Goal: Task Accomplishment & Management: Manage account settings

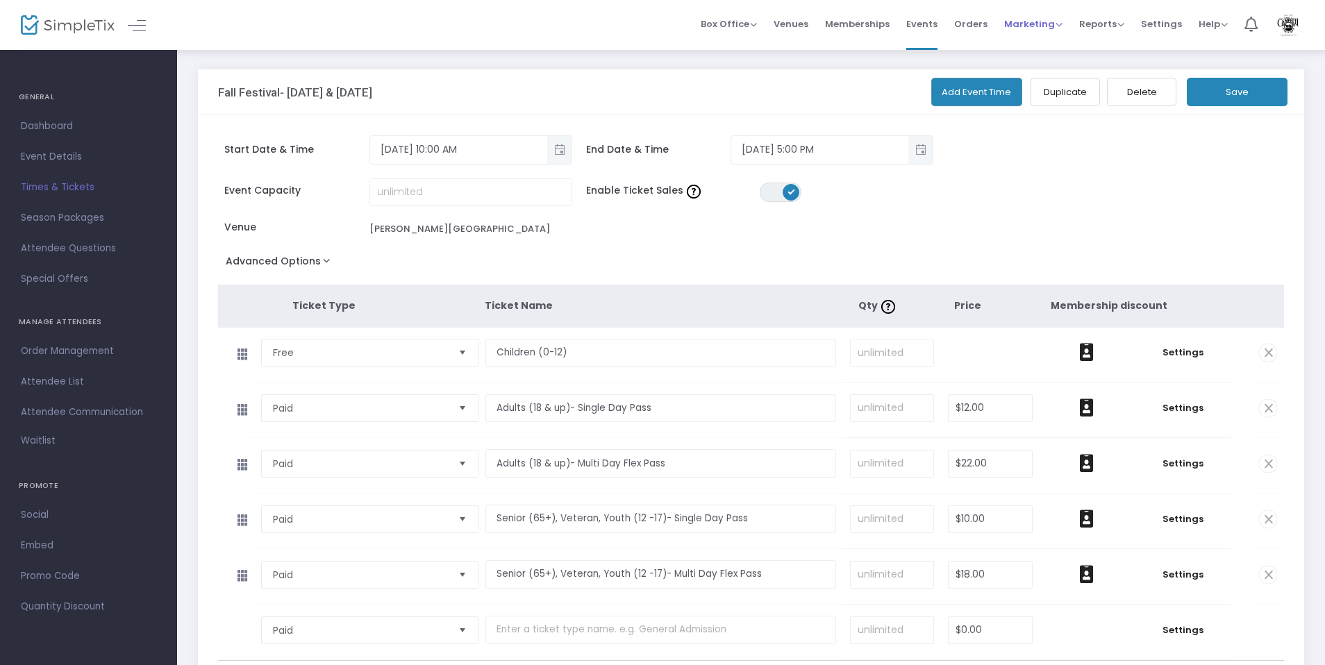
click at [1036, 23] on span "Marketing" at bounding box center [1033, 23] width 58 height 13
click at [1038, 50] on li "Promo Codes" at bounding box center [1059, 46] width 111 height 27
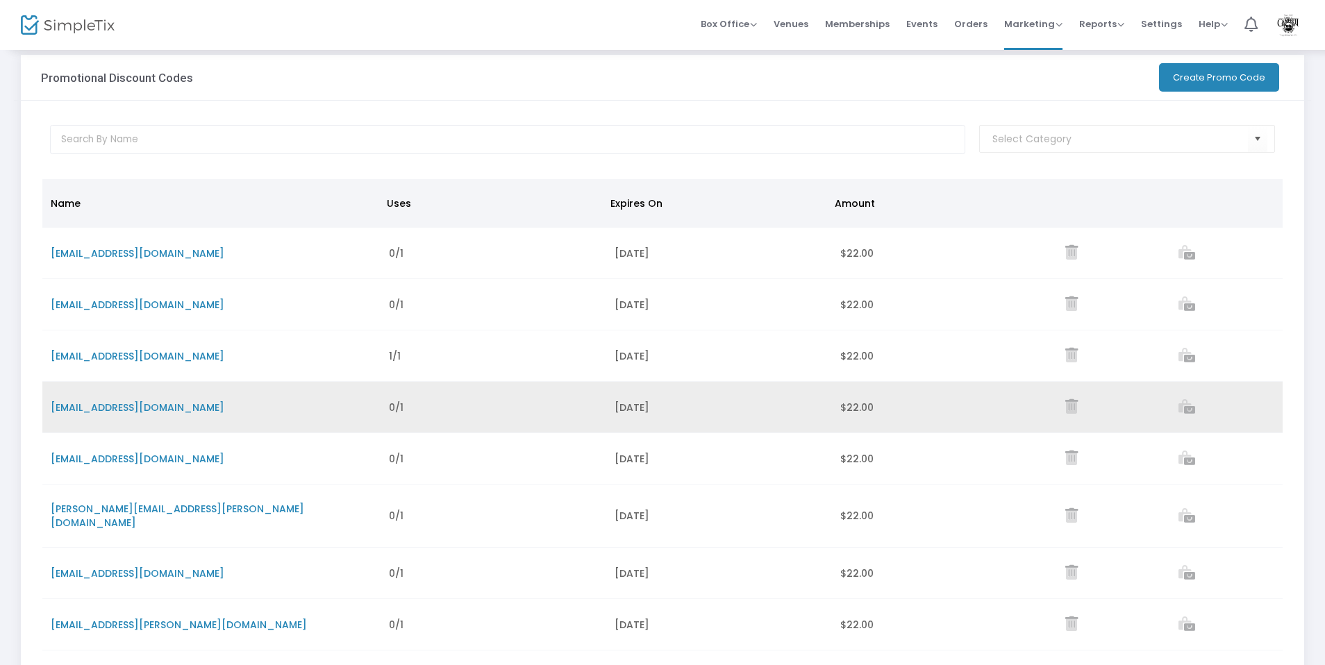
scroll to position [165, 0]
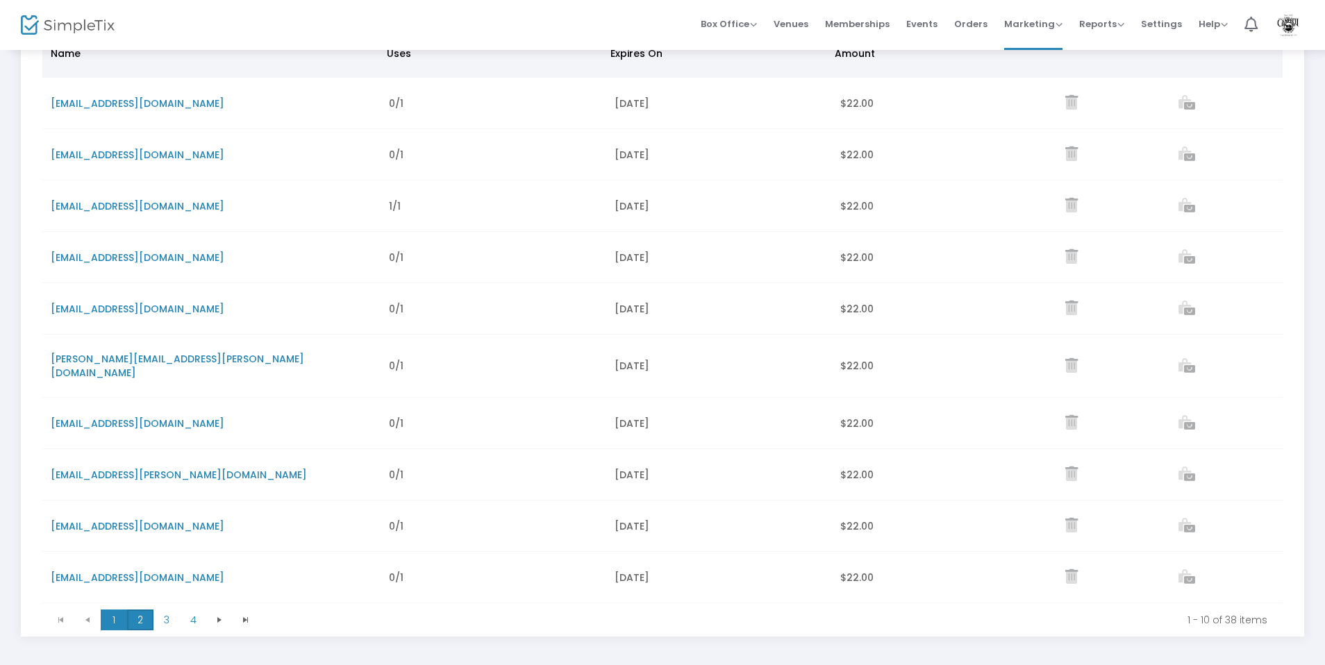
click at [137, 610] on span "2" at bounding box center [140, 620] width 26 height 21
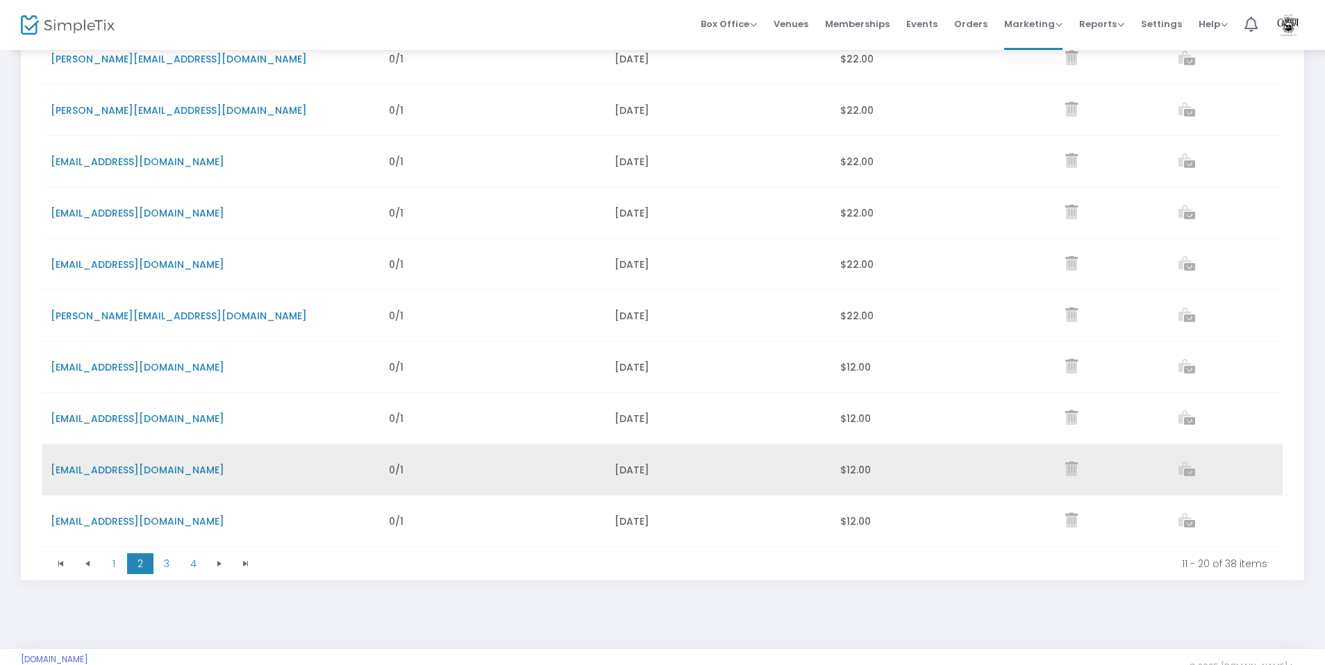
scroll to position [235, 0]
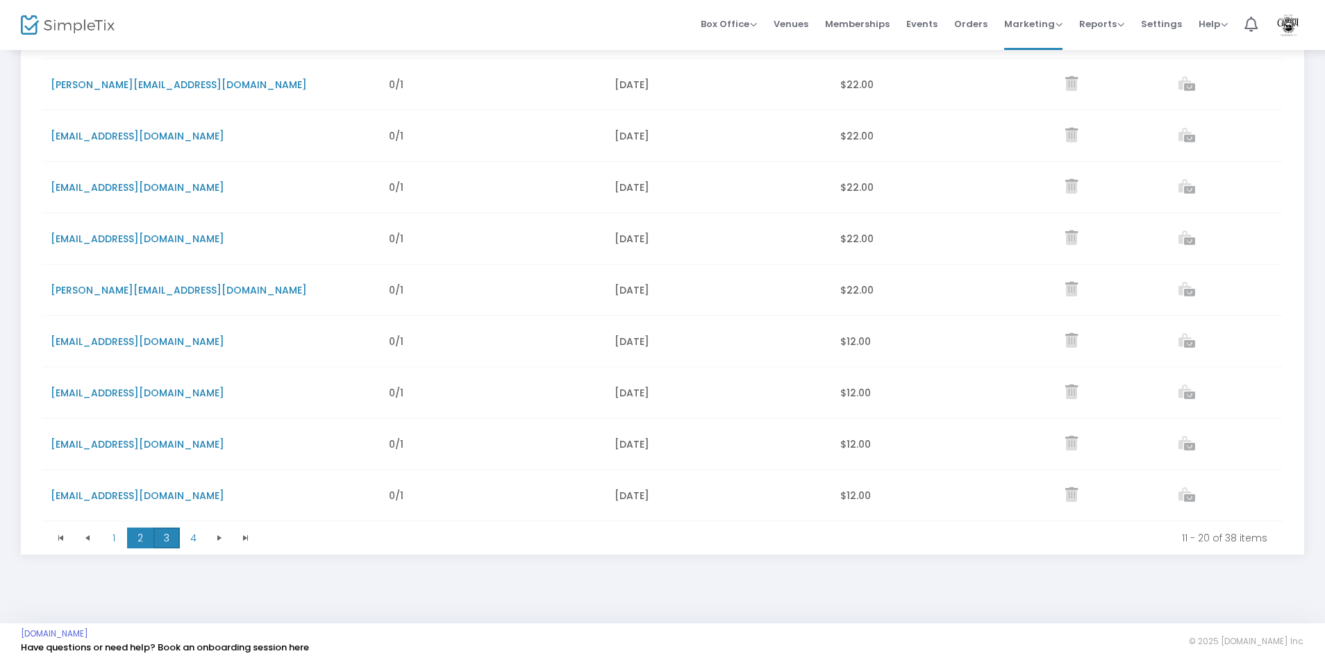
click at [168, 534] on span "3" at bounding box center [166, 538] width 26 height 21
click at [187, 540] on span "4" at bounding box center [193, 538] width 26 height 21
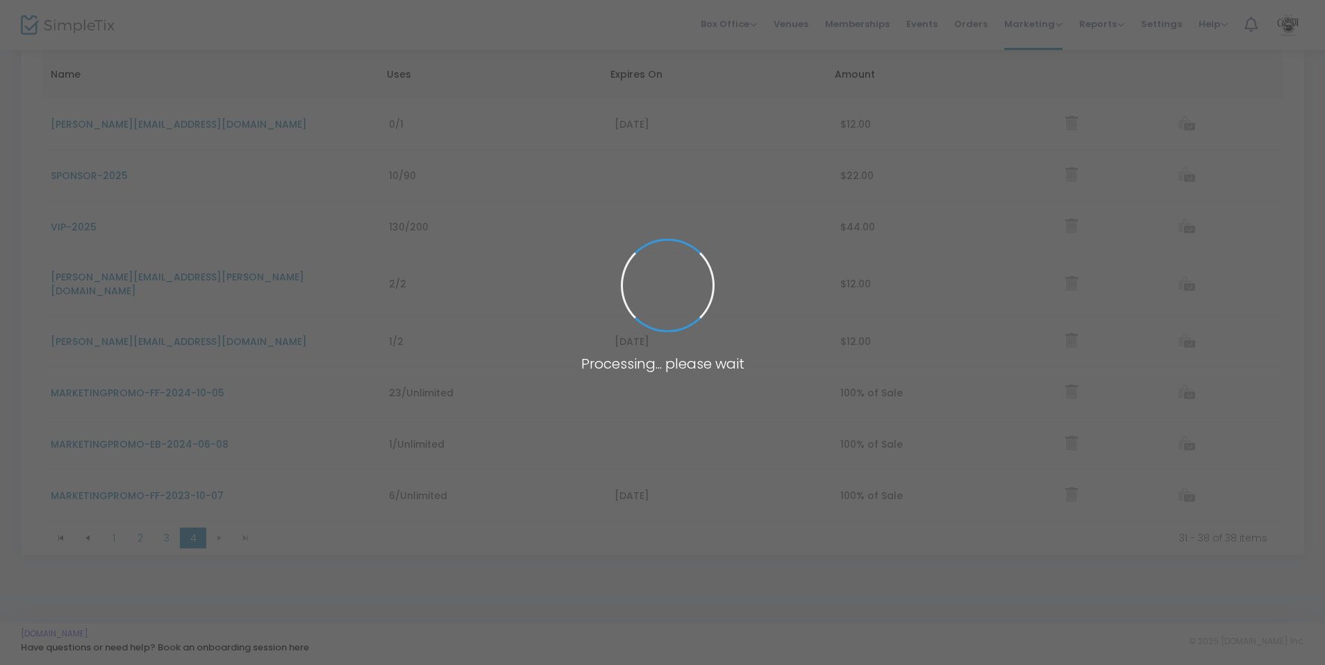
scroll to position [132, 0]
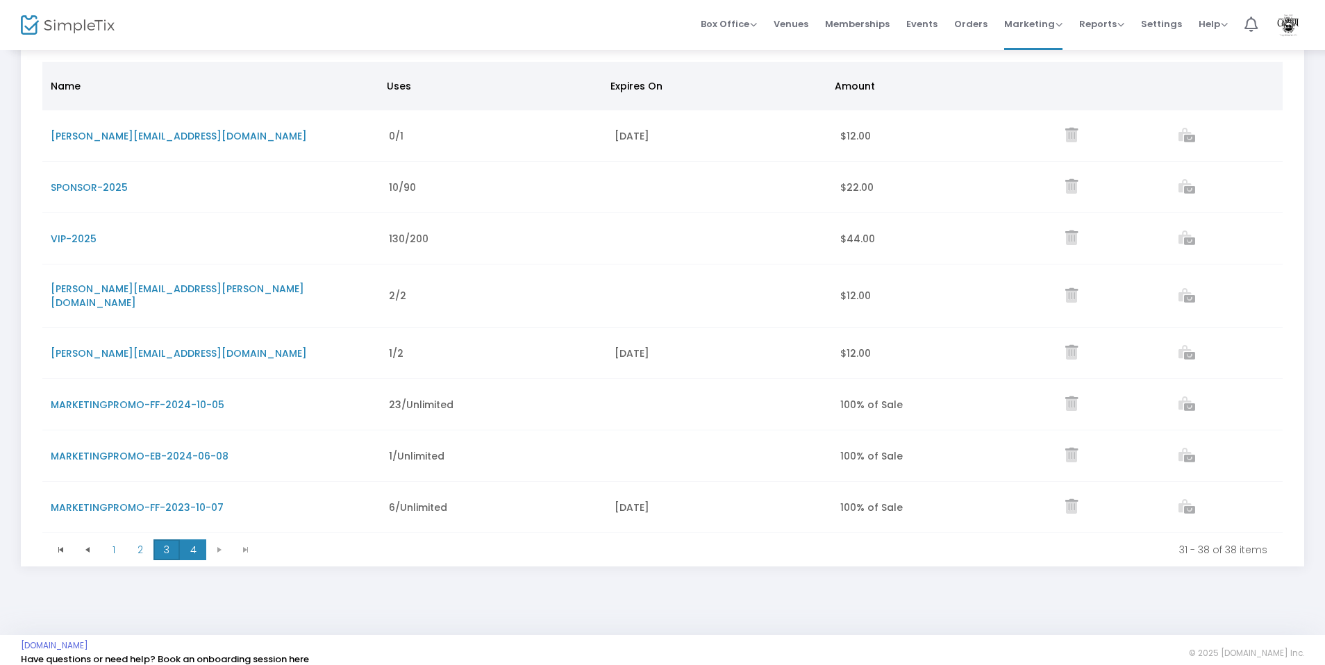
click at [163, 540] on span "3" at bounding box center [166, 550] width 26 height 21
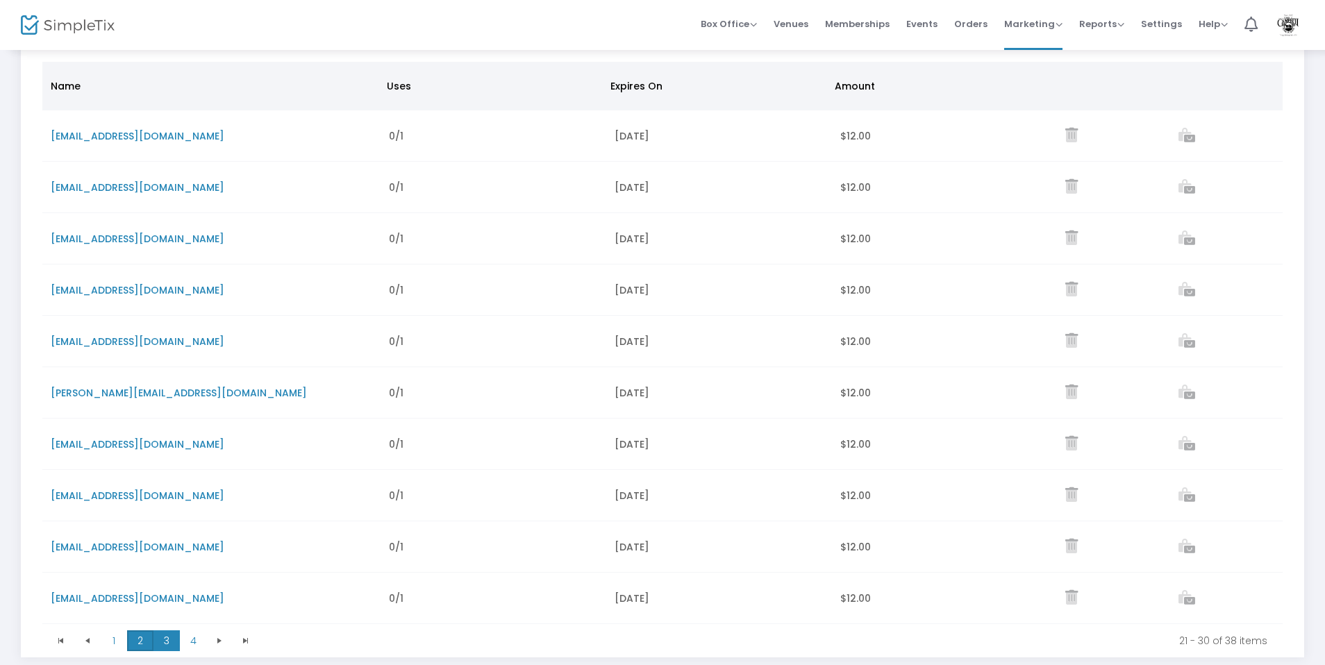
click at [142, 639] on span "2" at bounding box center [140, 641] width 26 height 21
click at [112, 639] on span "1" at bounding box center [114, 641] width 26 height 21
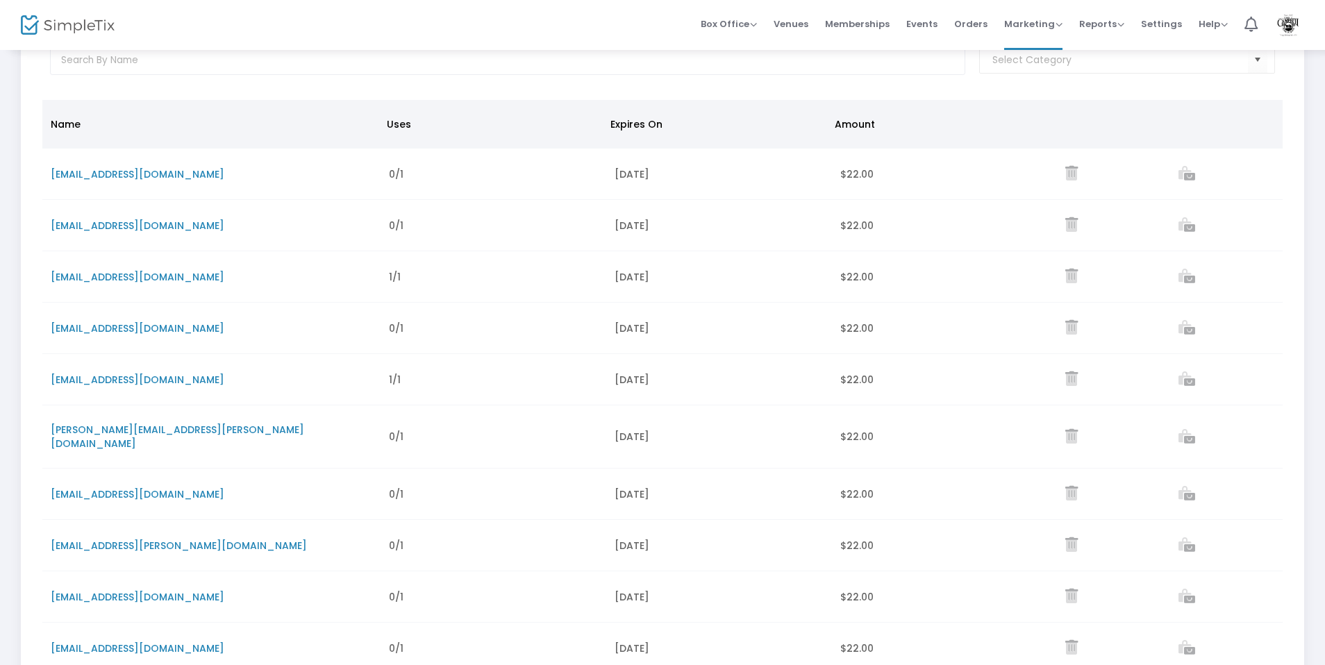
scroll to position [235, 0]
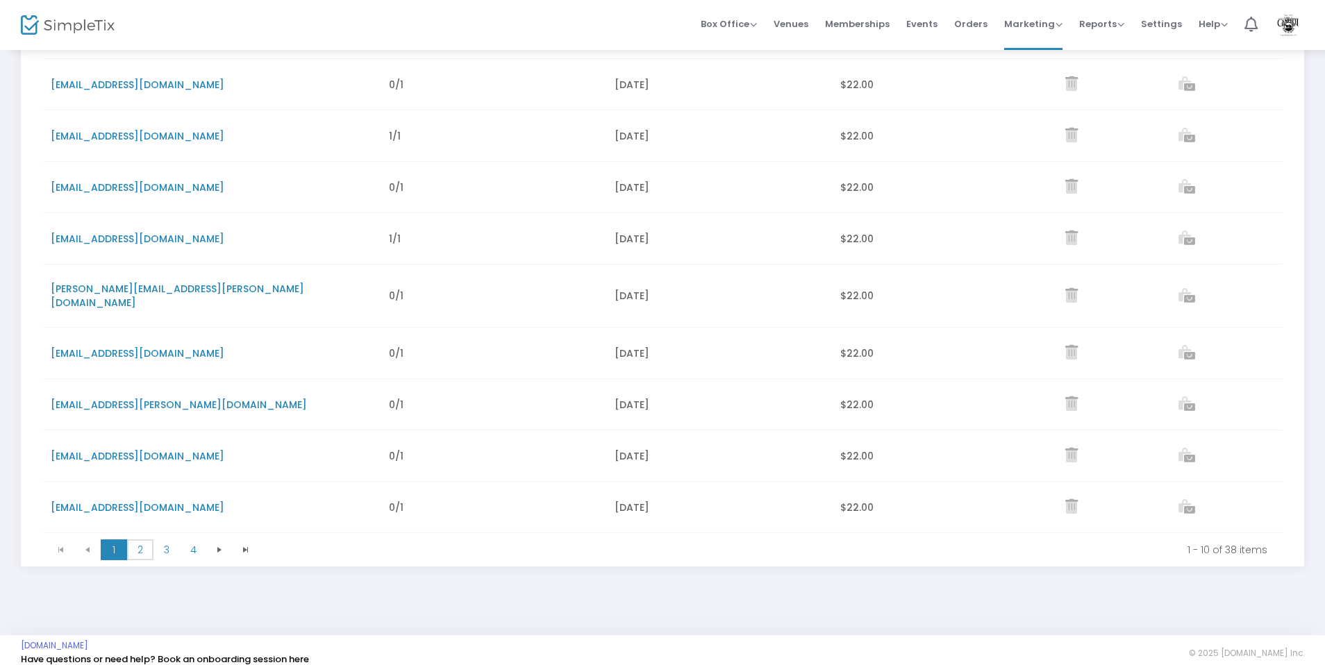
click at [140, 541] on span "2" at bounding box center [140, 550] width 26 height 21
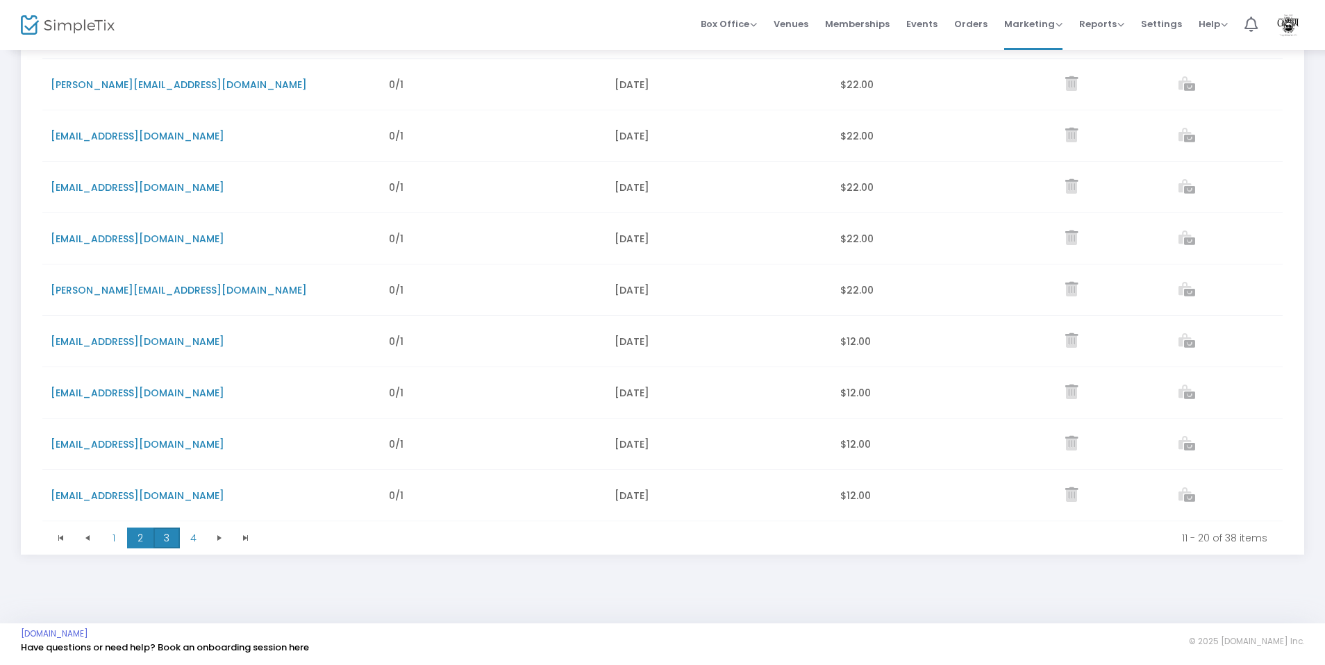
click at [163, 537] on span "3" at bounding box center [166, 538] width 26 height 21
click at [197, 535] on span "4" at bounding box center [193, 538] width 26 height 21
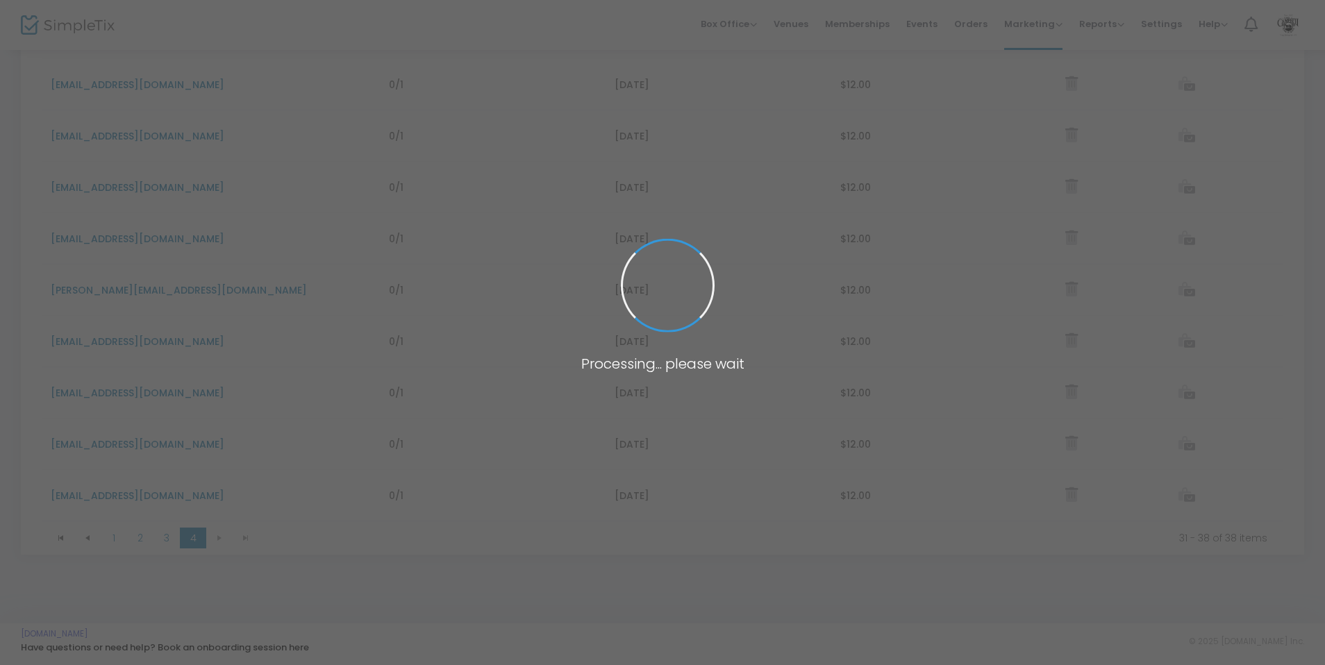
scroll to position [132, 0]
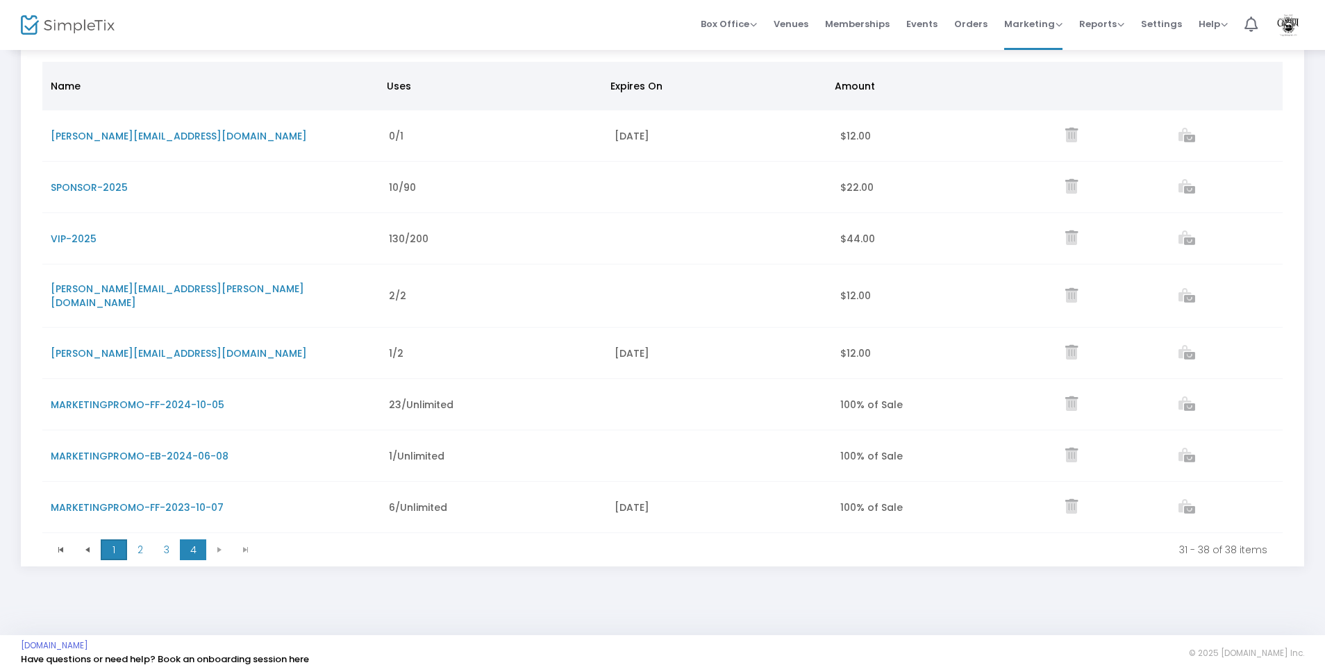
click at [111, 540] on span "1" at bounding box center [114, 550] width 26 height 21
